Goal: Book appointment/travel/reservation

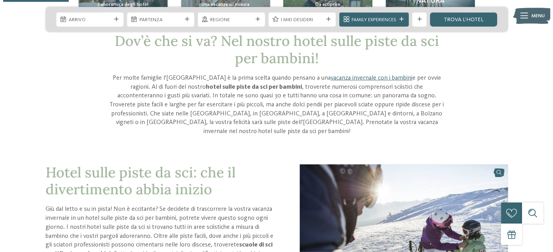
scroll to position [100, 0]
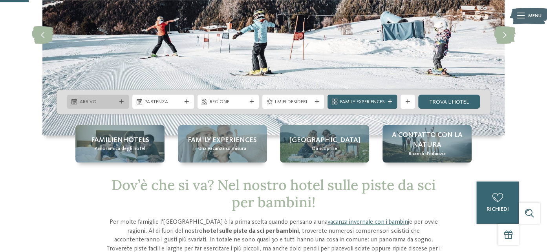
click at [108, 104] on span "Arrivo" at bounding box center [98, 102] width 37 height 7
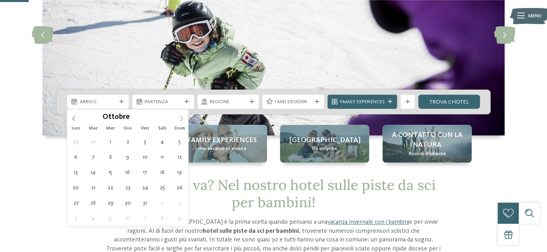
click at [183, 120] on icon at bounding box center [182, 119] width 6 height 6
type input "****"
click at [183, 120] on icon at bounding box center [182, 119] width 6 height 6
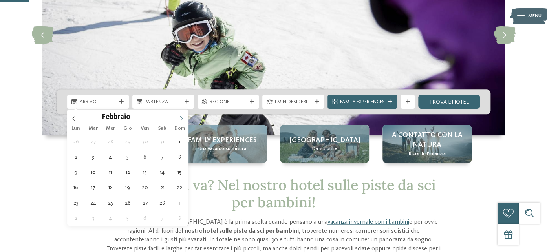
click at [182, 120] on icon at bounding box center [182, 119] width 6 height 6
type div "[DATE]"
type input "****"
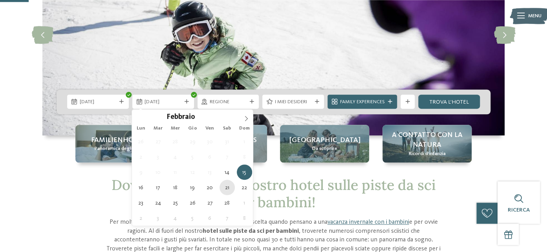
type div "[DATE]"
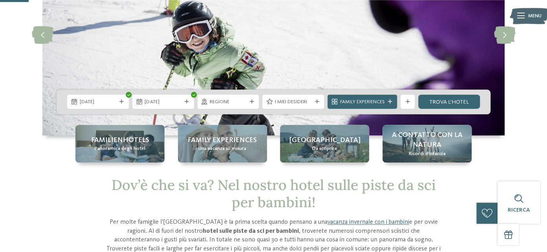
drag, startPoint x: 252, startPoint y: 101, endPoint x: 252, endPoint y: 106, distance: 5.5
click at [252, 101] on icon at bounding box center [252, 102] width 4 height 4
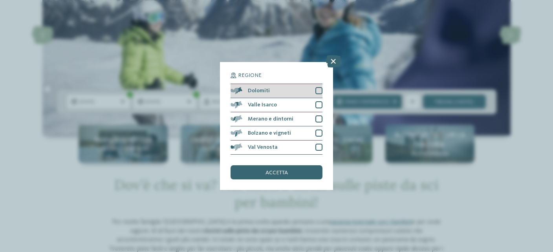
click at [319, 89] on div at bounding box center [318, 90] width 7 height 7
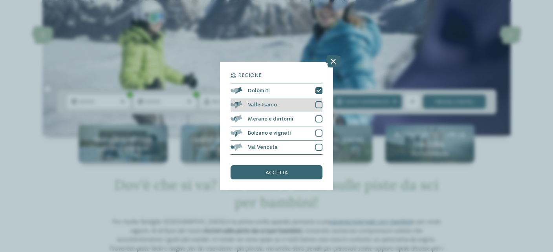
click at [319, 102] on div at bounding box center [318, 104] width 7 height 7
click at [318, 116] on div at bounding box center [318, 119] width 7 height 7
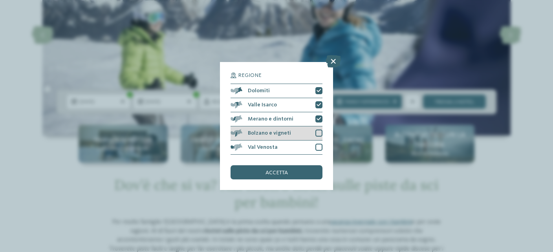
click at [318, 136] on div at bounding box center [318, 133] width 7 height 7
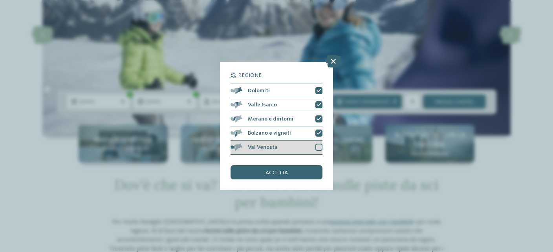
click at [319, 145] on div at bounding box center [318, 147] width 7 height 7
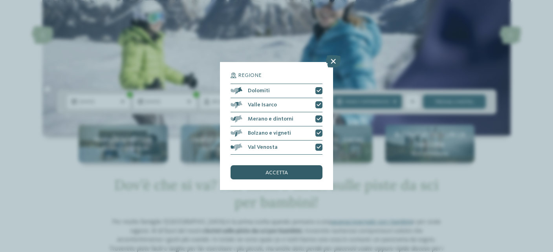
click at [311, 167] on div "accetta" at bounding box center [277, 172] width 92 height 14
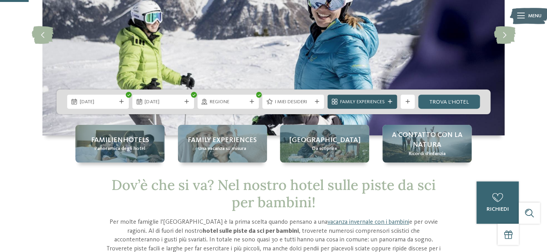
click at [389, 103] on icon at bounding box center [390, 102] width 4 height 4
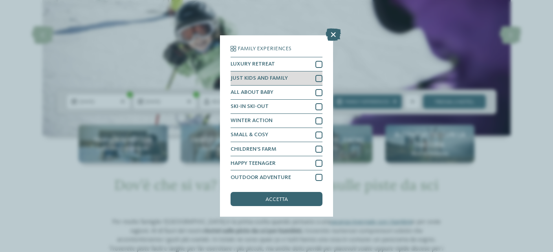
click at [315, 77] on div at bounding box center [318, 78] width 7 height 7
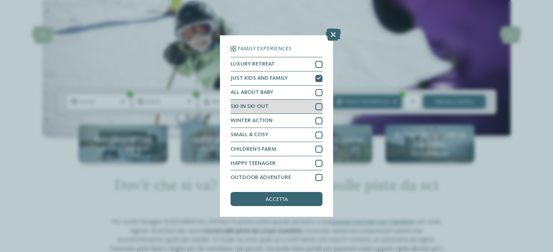
click at [316, 109] on div at bounding box center [318, 106] width 7 height 7
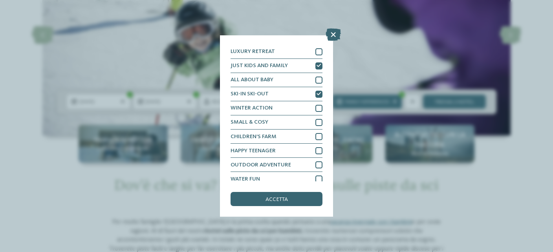
scroll to position [17, 0]
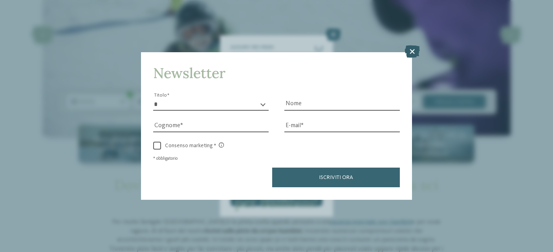
click at [412, 50] on icon at bounding box center [412, 52] width 15 height 13
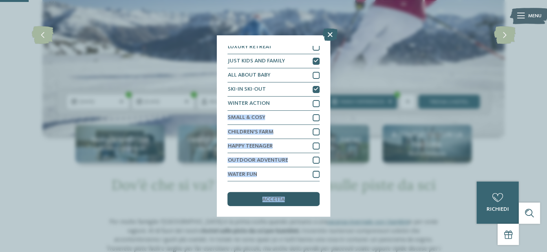
drag, startPoint x: 293, startPoint y: 200, endPoint x: 311, endPoint y: 102, distance: 99.7
click at [311, 192] on div "accetta" at bounding box center [273, 199] width 92 height 14
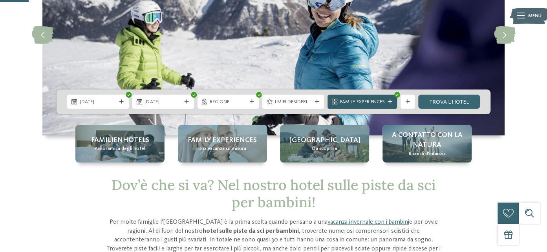
click at [385, 102] on div "Family Experiences" at bounding box center [362, 101] width 48 height 7
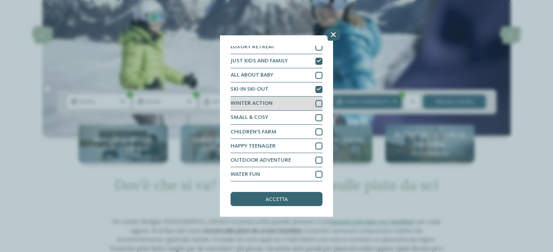
click at [316, 106] on div at bounding box center [318, 103] width 7 height 7
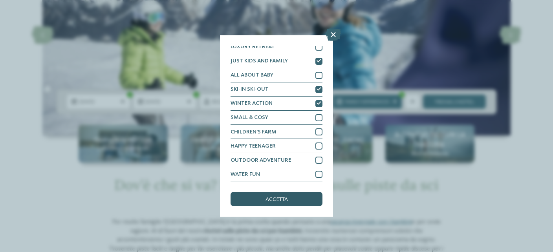
click at [288, 199] on div "accetta" at bounding box center [277, 199] width 92 height 14
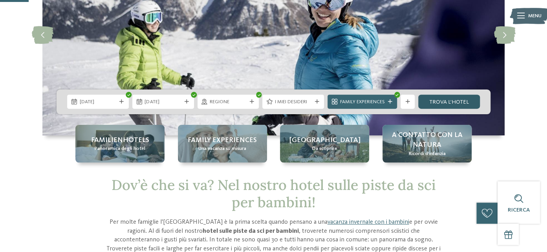
click at [443, 103] on link "trova l’hotel" at bounding box center [449, 102] width 62 height 14
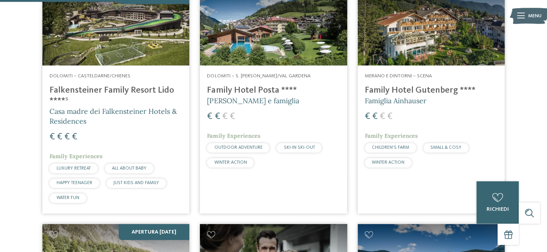
scroll to position [545, 0]
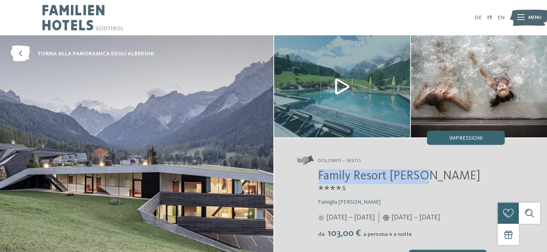
drag, startPoint x: 319, startPoint y: 174, endPoint x: 424, endPoint y: 178, distance: 104.2
click at [424, 178] on span "Family Resort [PERSON_NAME] ****ˢ" at bounding box center [399, 184] width 162 height 28
